Goal: Information Seeking & Learning: Find specific fact

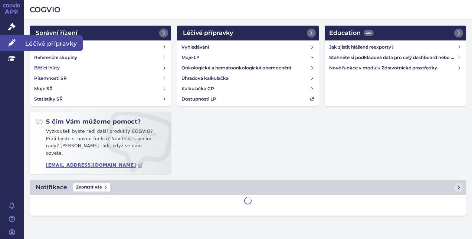
click at [7, 42] on link "Léčivé přípravky" at bounding box center [12, 43] width 24 height 16
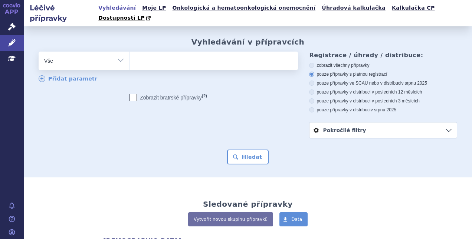
click at [171, 56] on ul at bounding box center [213, 60] width 166 height 16
click at [130, 56] on select at bounding box center [130, 60] width 0 height 19
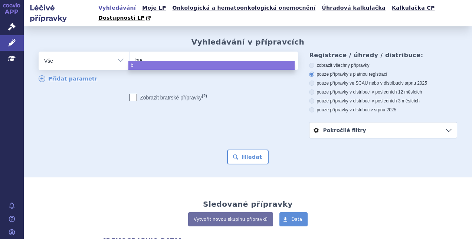
type input "bude"
type input "budes"
type input "budeso"
type input "budesoni"
type input "budesonid"
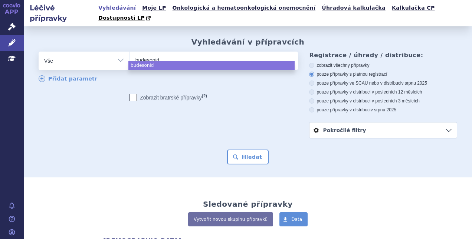
type input "budesonide"
select select "budesonide"
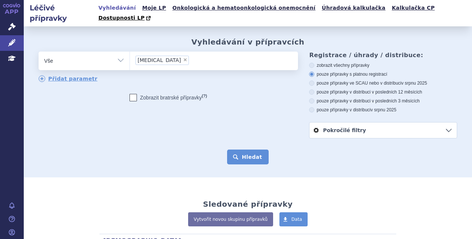
click at [252, 150] on button "Hledat" at bounding box center [248, 157] width 42 height 15
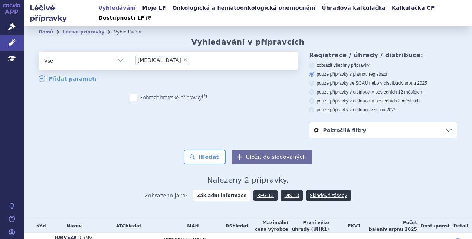
click at [183, 58] on span "×" at bounding box center [185, 60] width 4 height 4
click at [130, 51] on select "[MEDICAL_DATA]" at bounding box center [130, 60] width 0 height 19
select select
paste input "Pulmicort"
type input "Pulmicort"
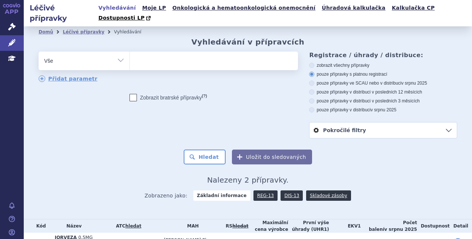
select select "Pulmicort"
click at [205, 150] on button "Hledat" at bounding box center [205, 157] width 42 height 15
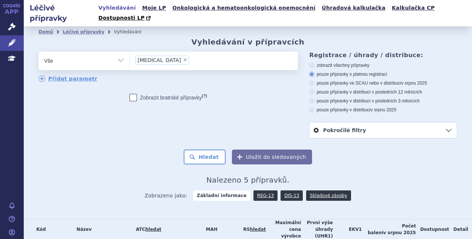
click at [159, 56] on li "× Pulmicort" at bounding box center [162, 60] width 53 height 9
click at [130, 51] on select "Pulmicort" at bounding box center [130, 60] width 0 height 19
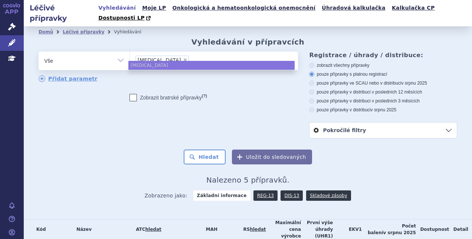
click at [183, 58] on span "×" at bounding box center [185, 60] width 4 height 4
click at [130, 51] on select "Pulmicort" at bounding box center [130, 60] width 0 height 19
select select
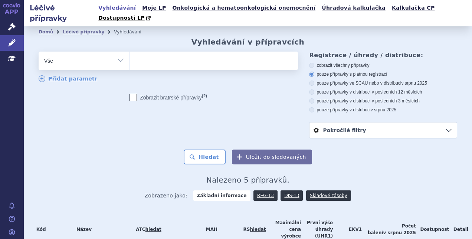
type input "MOMETASON"
select select "MOMETASON"
click at [203, 150] on button "Hledat" at bounding box center [205, 157] width 42 height 15
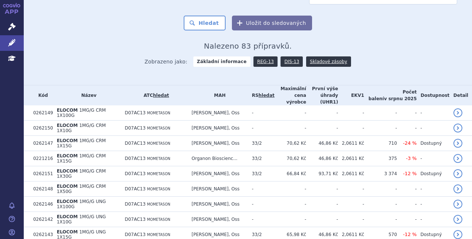
scroll to position [143, 0]
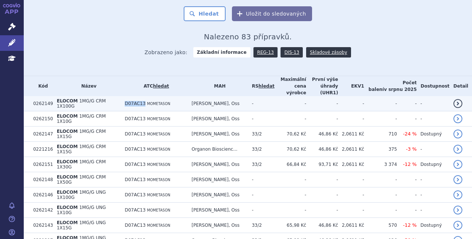
drag, startPoint x: 145, startPoint y: 94, endPoint x: 162, endPoint y: 94, distance: 17.5
click at [162, 96] on td "D07AC13 MOMETASON" at bounding box center [154, 103] width 67 height 15
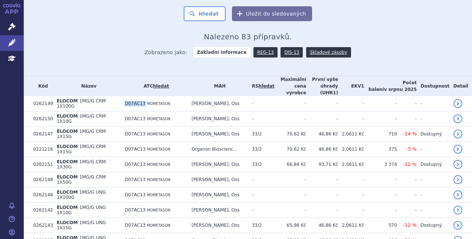
copy span "D07AC13"
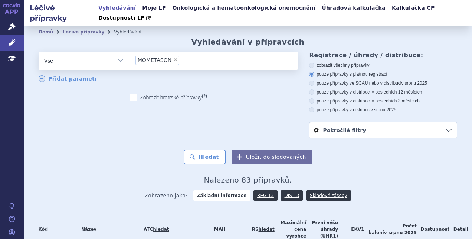
click at [173, 58] on span "×" at bounding box center [175, 60] width 4 height 4
click at [130, 51] on select "MOMETASON" at bounding box center [130, 60] width 0 height 19
select select
type input "D07AC13"
select select "D07AC13"
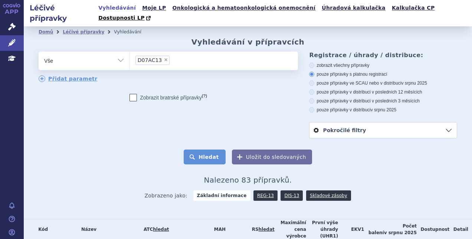
click at [203, 150] on button "Hledat" at bounding box center [205, 157] width 42 height 15
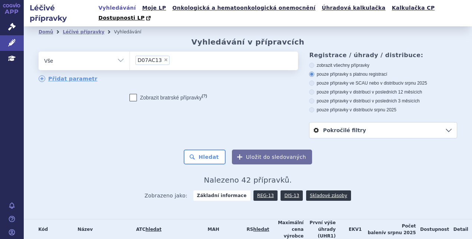
click at [309, 90] on icon at bounding box center [311, 92] width 5 height 5
click at [310, 91] on input "pouze přípravky v distribuci v posledních 12 měsících" at bounding box center [312, 93] width 5 height 5
radio input "true"
click at [204, 150] on button "Hledat" at bounding box center [205, 157] width 42 height 15
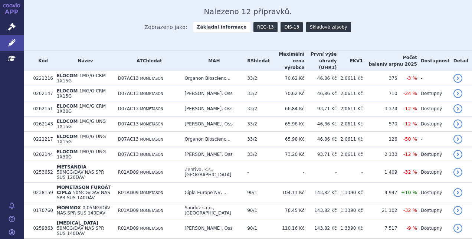
scroll to position [165, 0]
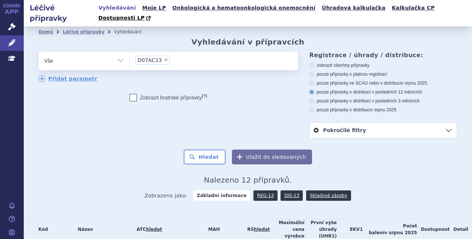
click at [164, 58] on span "×" at bounding box center [166, 60] width 4 height 4
click at [130, 51] on select "D07AC13" at bounding box center [130, 60] width 0 height 19
select select
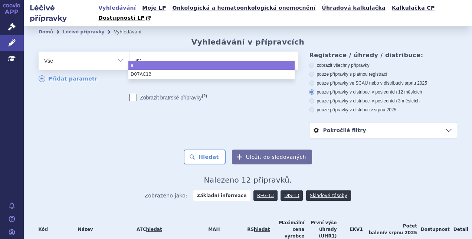
type input "ava"
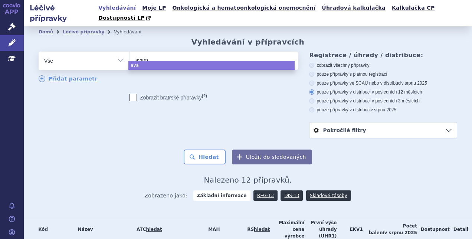
type input "avamy"
type input "[MEDICAL_DATA]"
select select "[MEDICAL_DATA]"
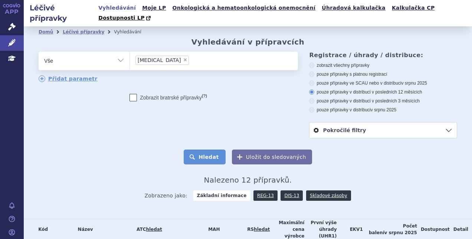
click at [210, 154] on button "Hledat" at bounding box center [205, 157] width 42 height 15
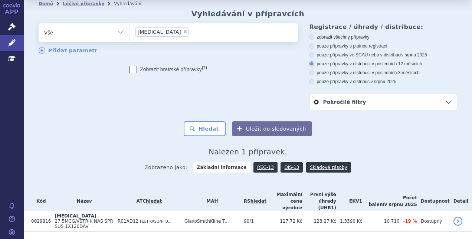
scroll to position [29, 0]
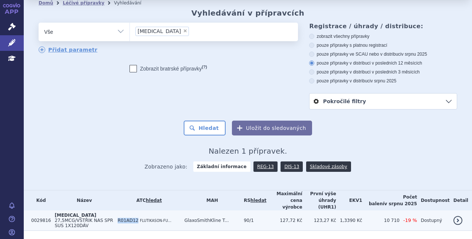
drag, startPoint x: 126, startPoint y: 200, endPoint x: 143, endPoint y: 201, distance: 17.9
click at [139, 218] on span "R01AD12" at bounding box center [128, 220] width 21 height 5
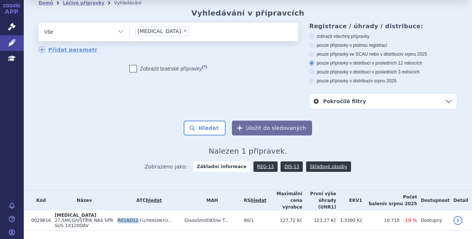
copy span "R01AD12"
click at [183, 29] on span "×" at bounding box center [185, 31] width 4 height 4
click at [130, 22] on select "avamys" at bounding box center [130, 31] width 0 height 19
select select
type input "R01AD12"
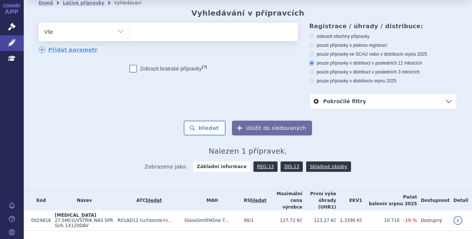
select select "R01AD12"
click at [202, 121] on button "Hledat" at bounding box center [205, 128] width 42 height 15
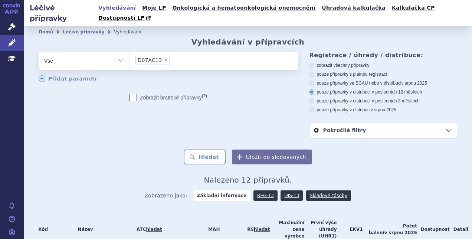
scroll to position [165, 0]
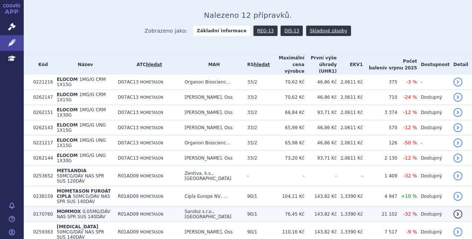
click at [161, 212] on span "MOMETASON" at bounding box center [151, 214] width 23 height 4
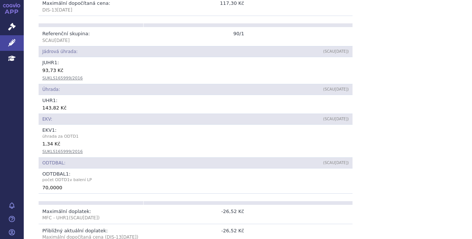
scroll to position [324, 0]
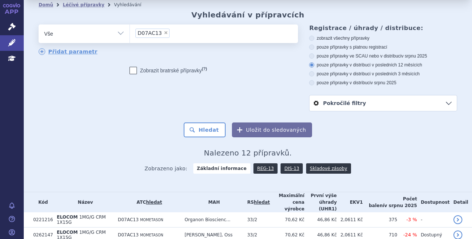
scroll to position [5, 0]
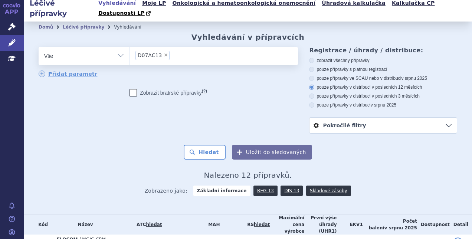
click at [164, 53] on span "×" at bounding box center [166, 55] width 4 height 4
click at [130, 46] on select "D07AC13" at bounding box center [130, 55] width 0 height 19
select select
type input "av"
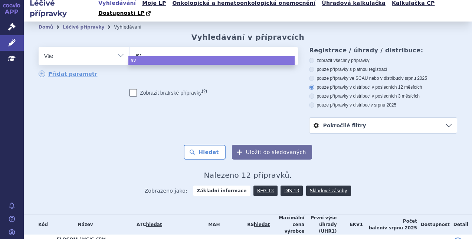
type input "ava"
type input "avamy"
type input "avamys"
select select "avamys"
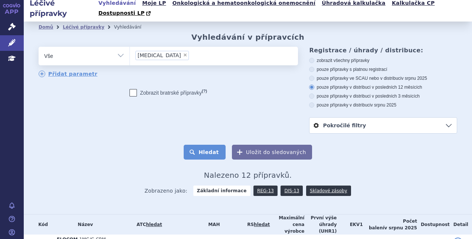
click at [201, 145] on button "Hledat" at bounding box center [205, 152] width 42 height 15
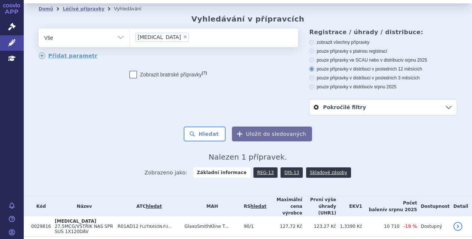
scroll to position [29, 0]
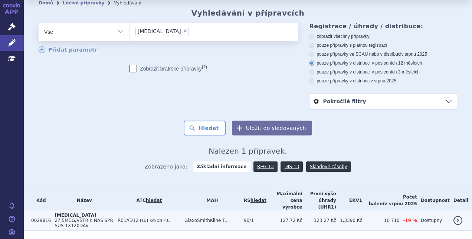
click at [114, 211] on td "[MEDICAL_DATA] 27,5MCG/VSTŘIK NAS SPR SUS 1X120DÁV" at bounding box center [82, 221] width 63 height 20
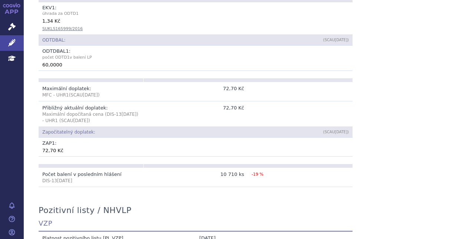
scroll to position [23, 0]
